Goal: Information Seeking & Learning: Learn about a topic

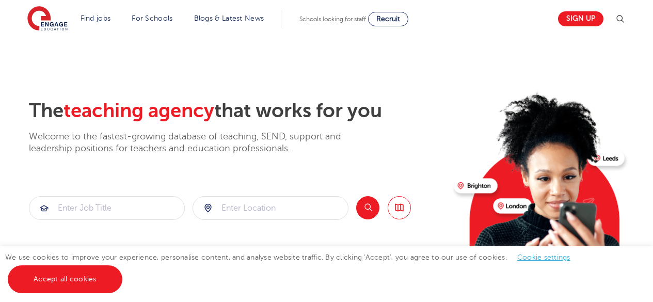
scroll to position [109, 0]
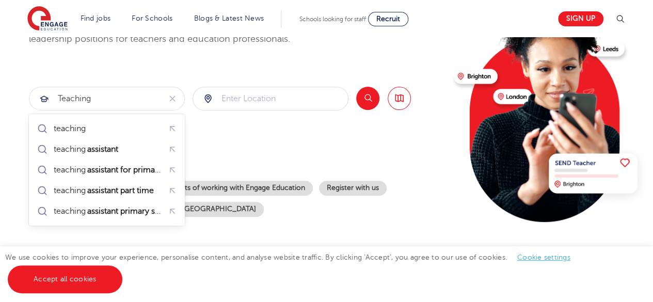
type input "Teaching"
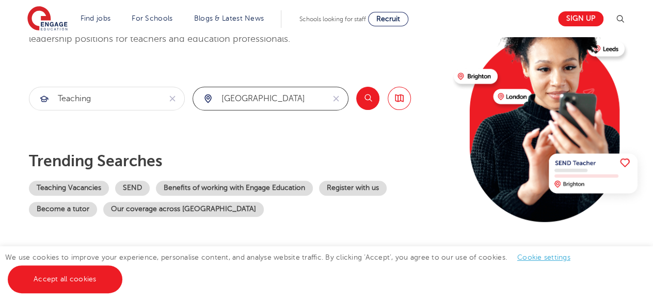
click button "Submit" at bounding box center [0, 0] width 0 height 0
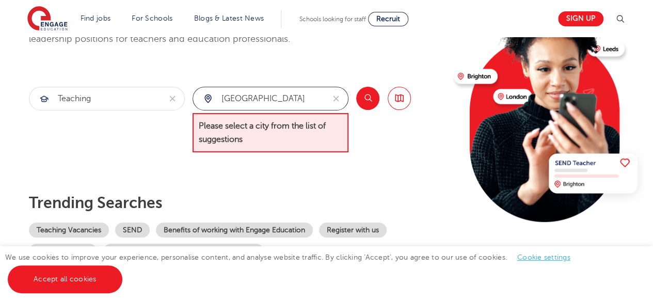
click at [280, 99] on input "[GEOGRAPHIC_DATA]" at bounding box center [258, 98] width 131 height 23
type input "G"
type input "c"
click button "Submit" at bounding box center [0, 0] width 0 height 0
click at [289, 95] on input "westmidlands" at bounding box center [258, 98] width 131 height 23
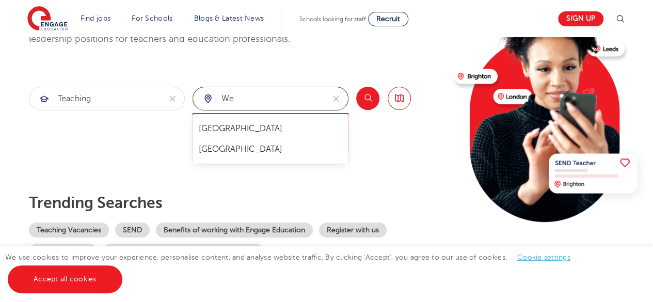
type input "w"
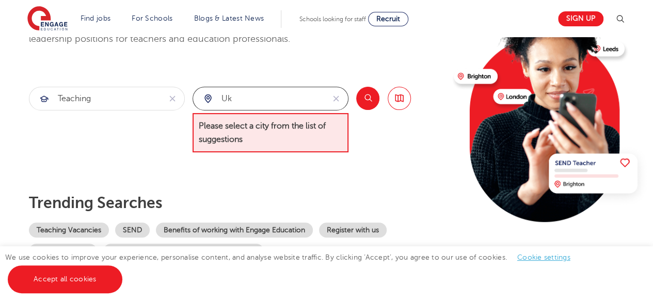
type input "u"
type input "U"
type input "a"
type input "c"
type input "g"
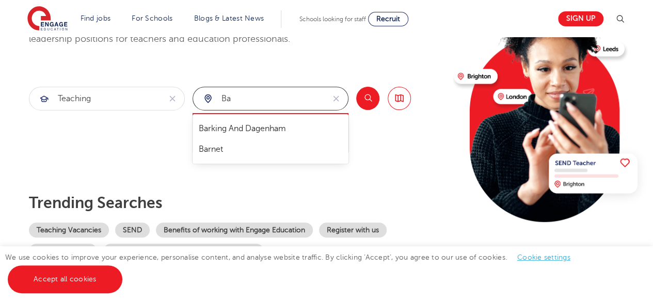
type input "b"
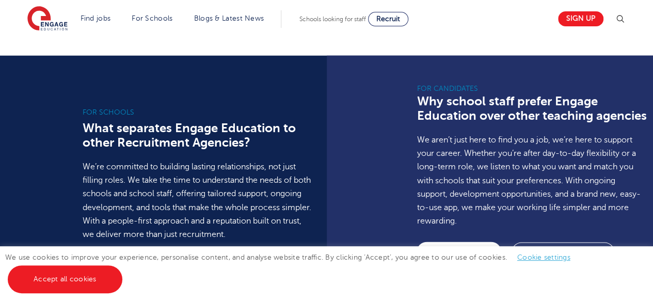
scroll to position [749, 0]
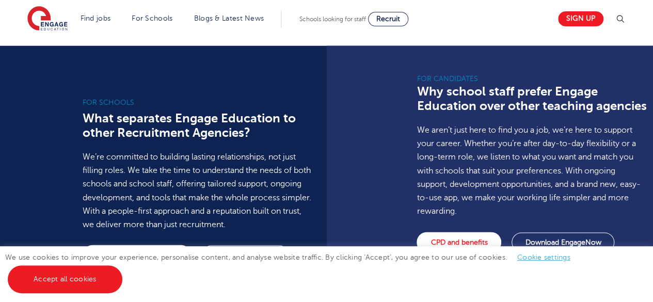
click at [68, 277] on link "Accept all cookies" at bounding box center [65, 279] width 115 height 28
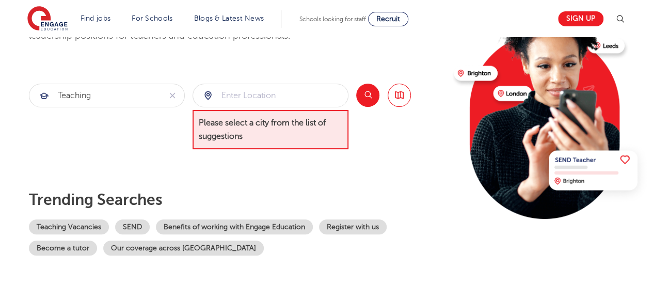
scroll to position [0, 0]
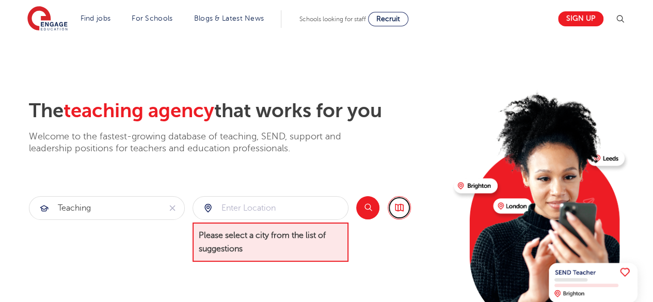
click at [399, 205] on link "Browse all Jobs" at bounding box center [398, 207] width 23 height 23
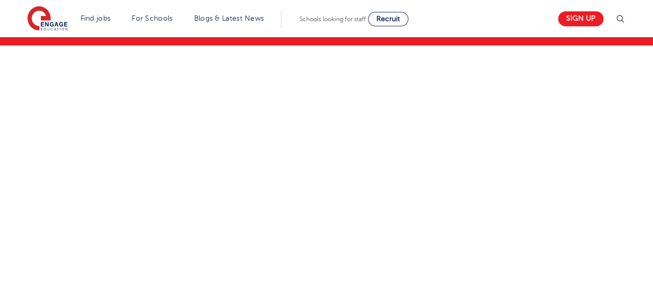
scroll to position [176, 0]
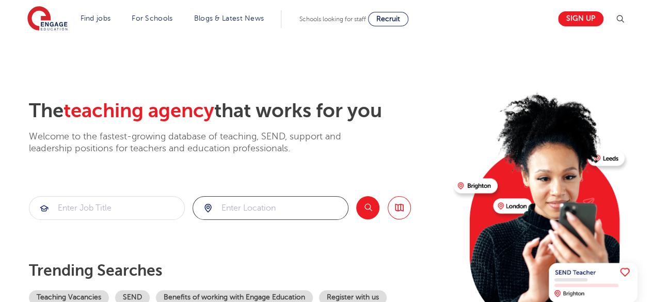
click at [253, 208] on input "search" at bounding box center [270, 208] width 155 height 23
type input "wales"
